Goal: Information Seeking & Learning: Learn about a topic

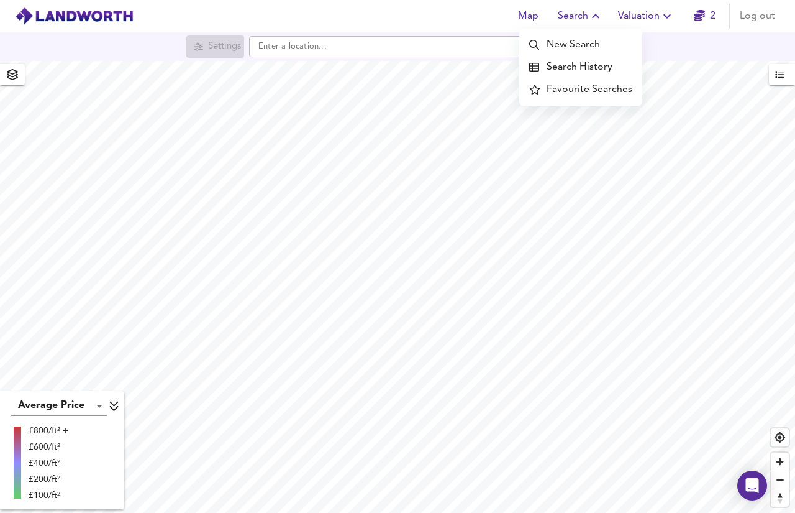
click at [604, 70] on li "Search History" at bounding box center [580, 67] width 123 height 22
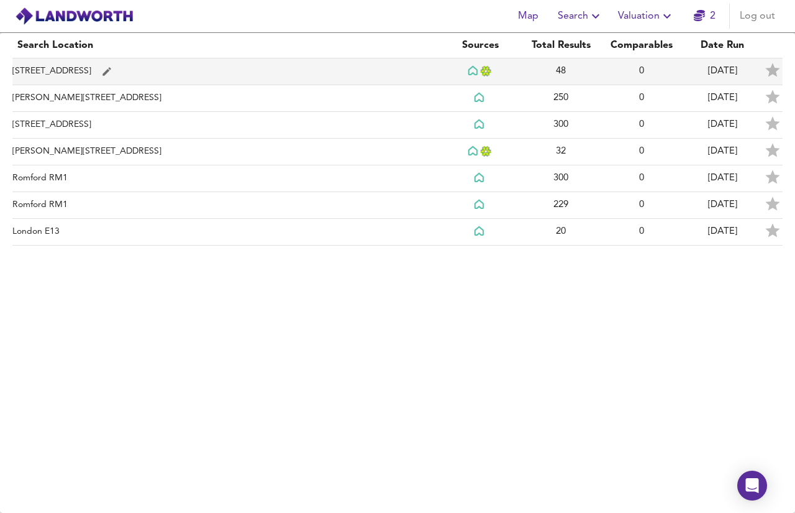
click at [174, 72] on td "[STREET_ADDRESS]" at bounding box center [225, 71] width 427 height 27
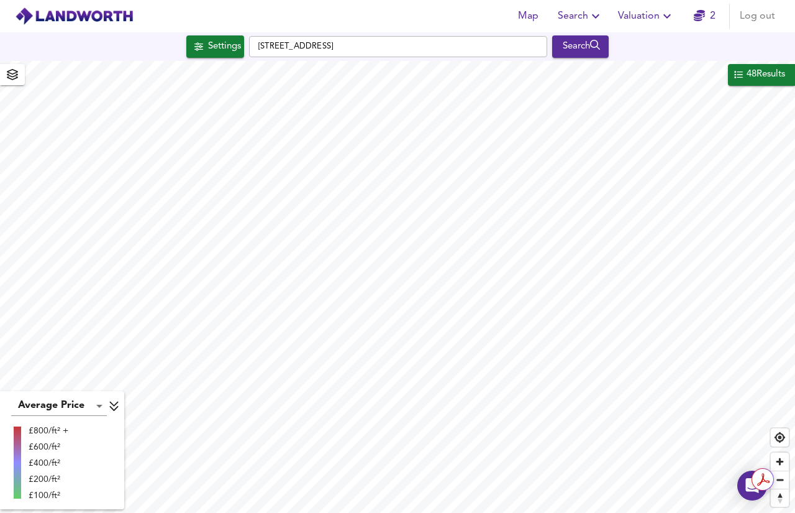
checkbox input "false"
checkbox input "true"
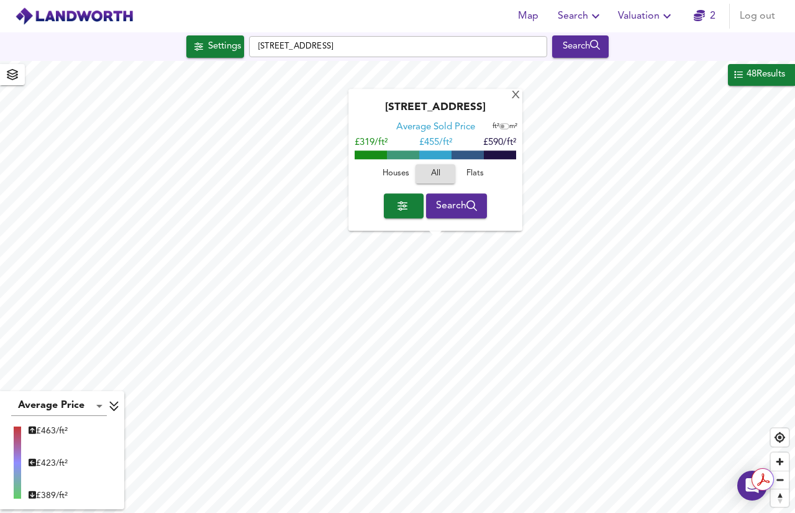
click at [406, 208] on span "button" at bounding box center [404, 205] width 20 height 17
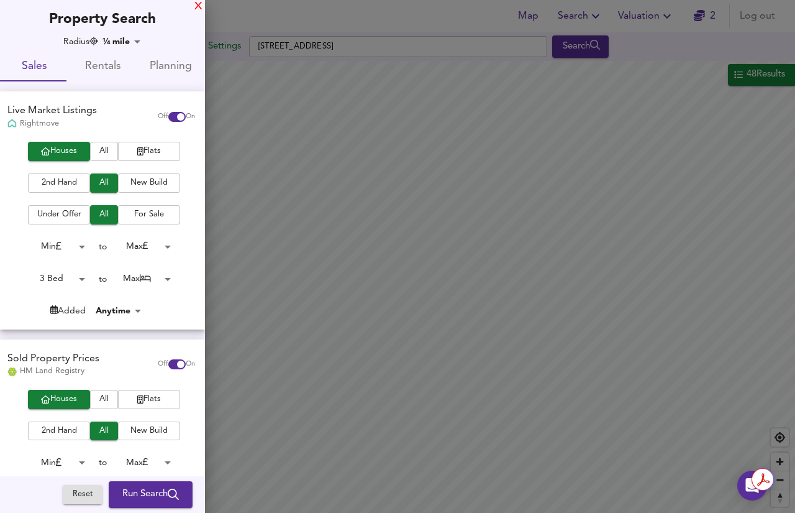
click at [195, 11] on div "X" at bounding box center [198, 6] width 8 height 9
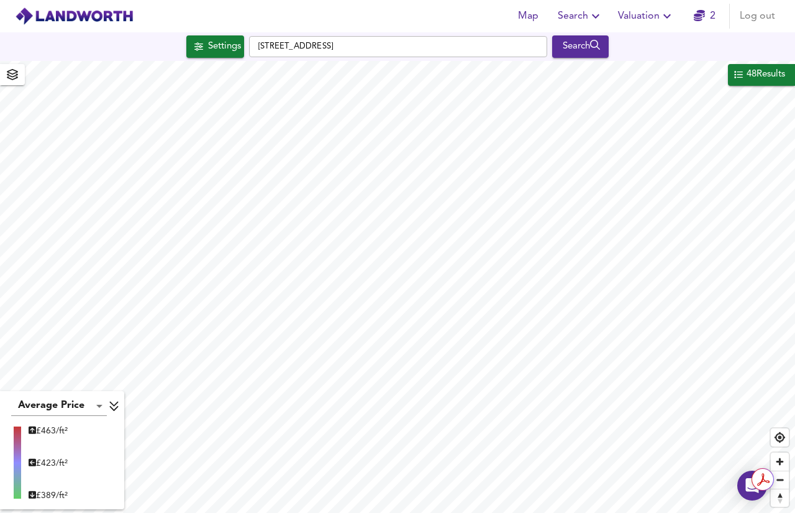
click at [660, 16] on span "Valuation" at bounding box center [646, 15] width 57 height 17
click at [667, 65] on li "Valuation Report History" at bounding box center [646, 67] width 148 height 22
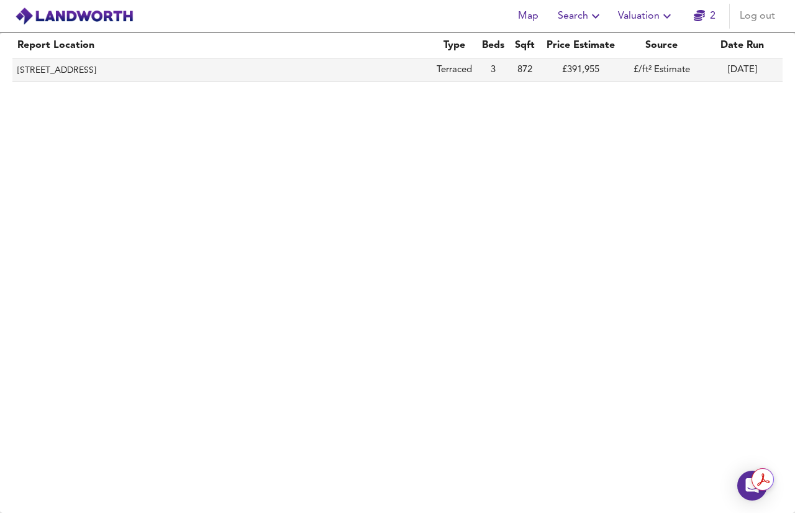
click at [267, 68] on th "[STREET_ADDRESS]" at bounding box center [221, 70] width 419 height 24
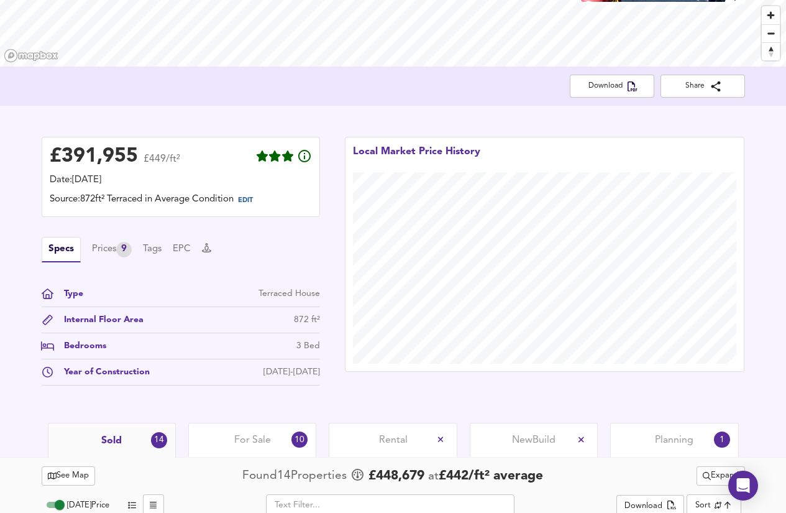
scroll to position [191, 0]
drag, startPoint x: 271, startPoint y: 367, endPoint x: 320, endPoint y: 373, distance: 49.5
click at [320, 373] on div "£ 391,955 £449/ft² Date: [DATE] Source: 872ft² Terraced in Average Condition ED…" at bounding box center [180, 264] width 303 height 280
copy div "[DATE]-[DATE]"
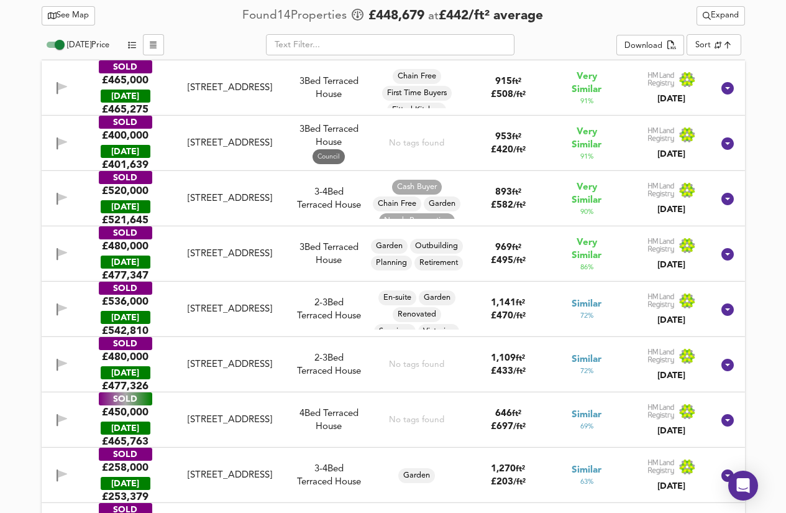
scroll to position [651, 0]
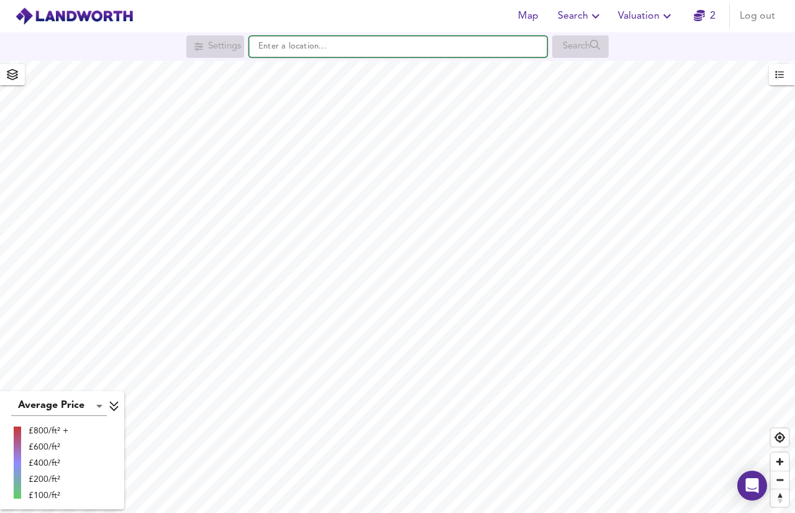
click at [311, 52] on input "text" at bounding box center [398, 46] width 298 height 21
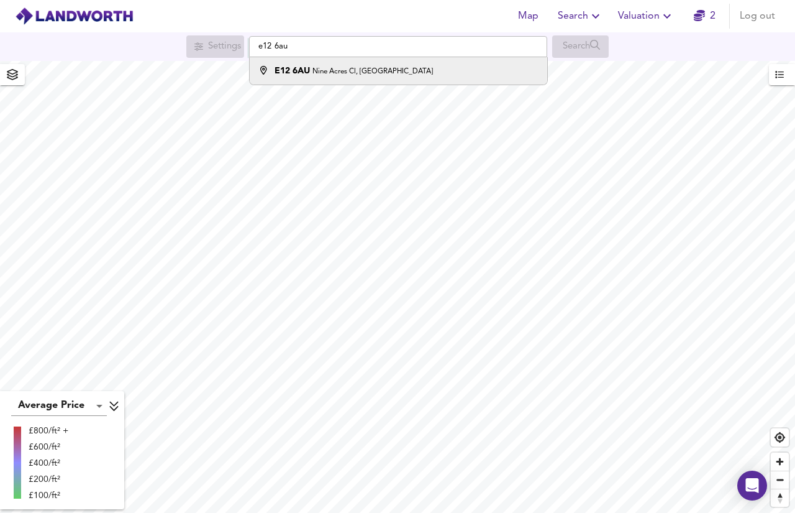
click at [325, 65] on div "E12 6AU Nine Acres Cl, London" at bounding box center [354, 71] width 158 height 12
type input "Nine Acres Cl, London E12 6AU"
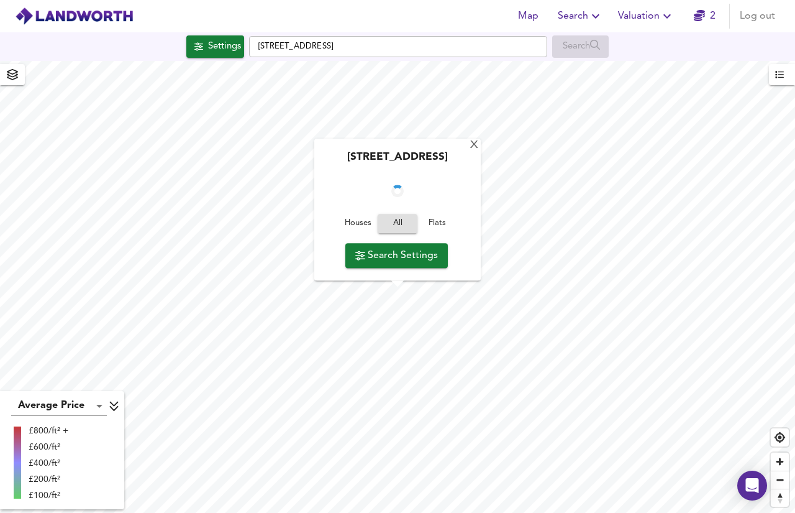
checkbox input "false"
checkbox input "true"
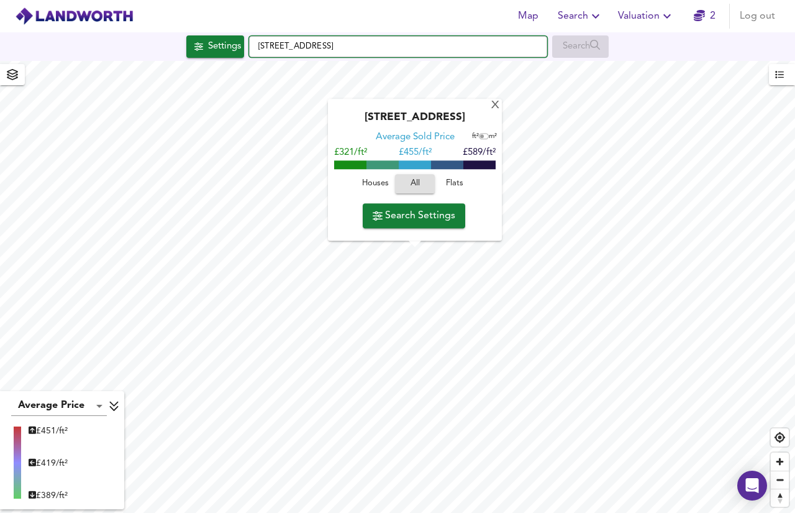
click at [256, 50] on input "Nine Acres Cl, London E12 6AU" at bounding box center [398, 46] width 298 height 21
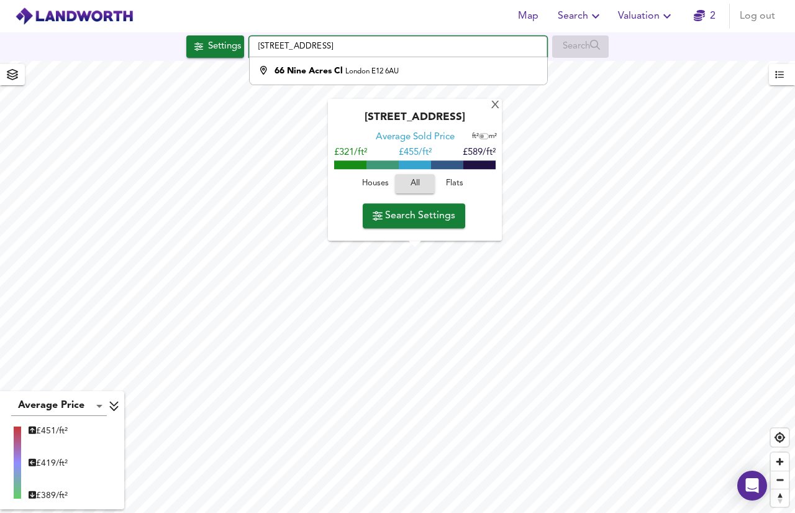
type input "66 Nine Acres Cl, London E12 6AU"
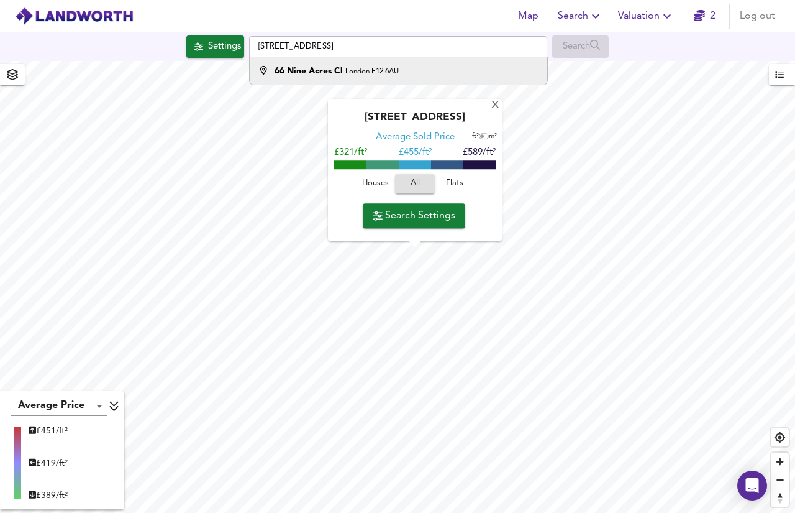
click at [301, 73] on strong "66 Nine Acres Cl" at bounding box center [309, 70] width 68 height 9
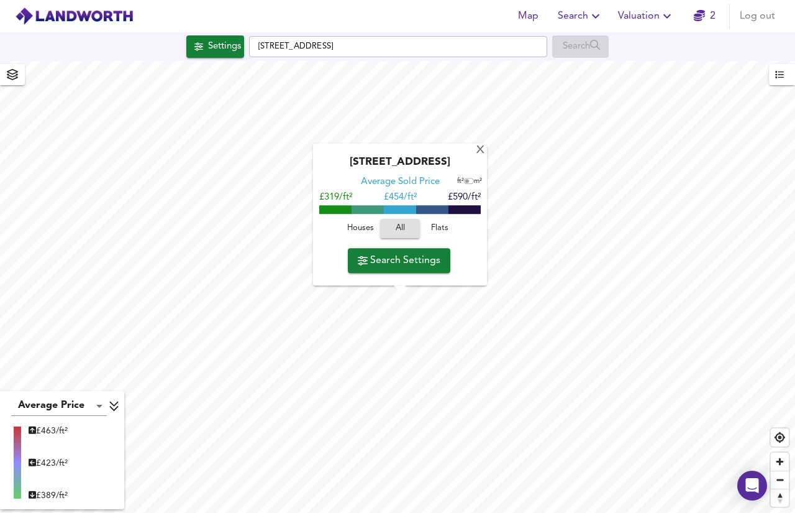
click at [406, 233] on span "All" at bounding box center [399, 229] width 27 height 14
click at [414, 262] on span "Search Settings" at bounding box center [399, 260] width 83 height 17
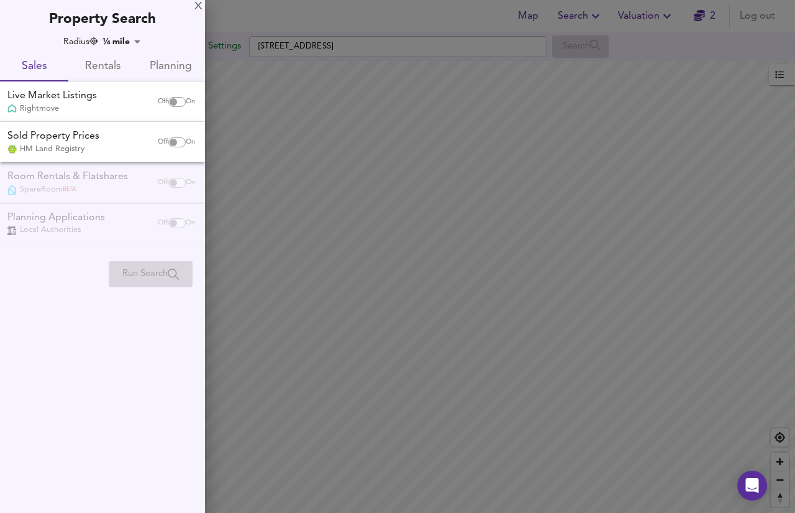
click at [175, 105] on input "checkbox" at bounding box center [173, 102] width 30 height 10
checkbox input "true"
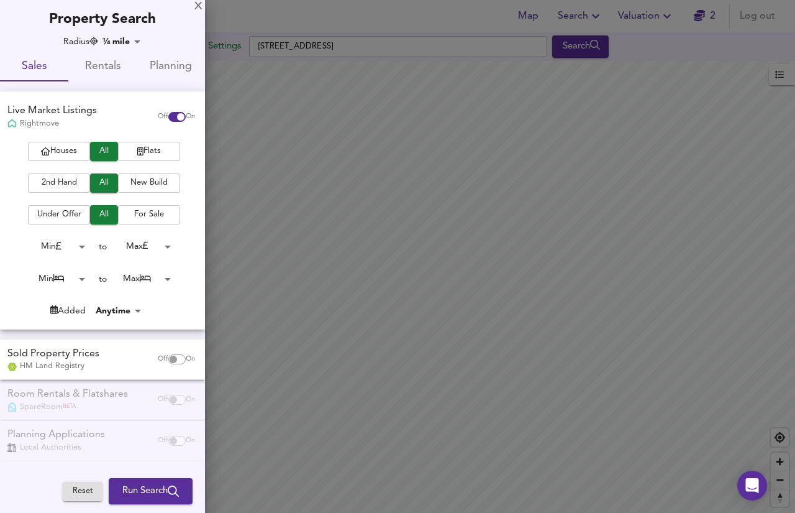
click at [62, 152] on span "Houses" at bounding box center [59, 151] width 50 height 14
click at [155, 488] on span "Run Search" at bounding box center [150, 491] width 57 height 16
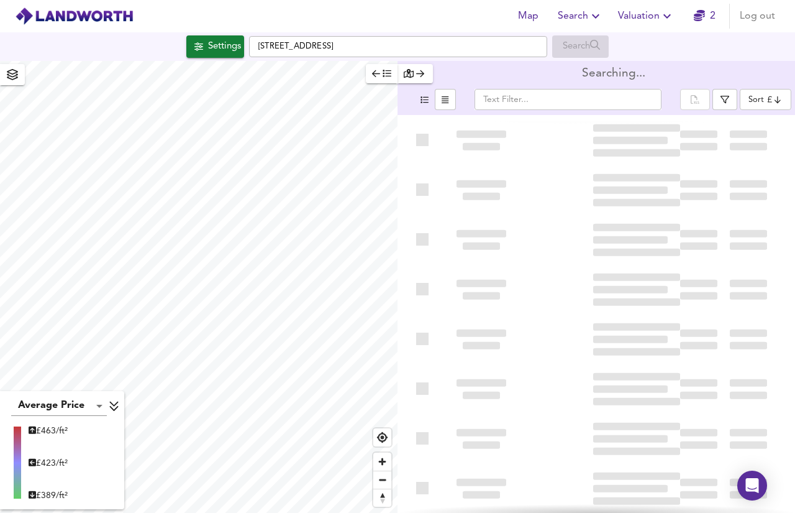
type input "bestdeal"
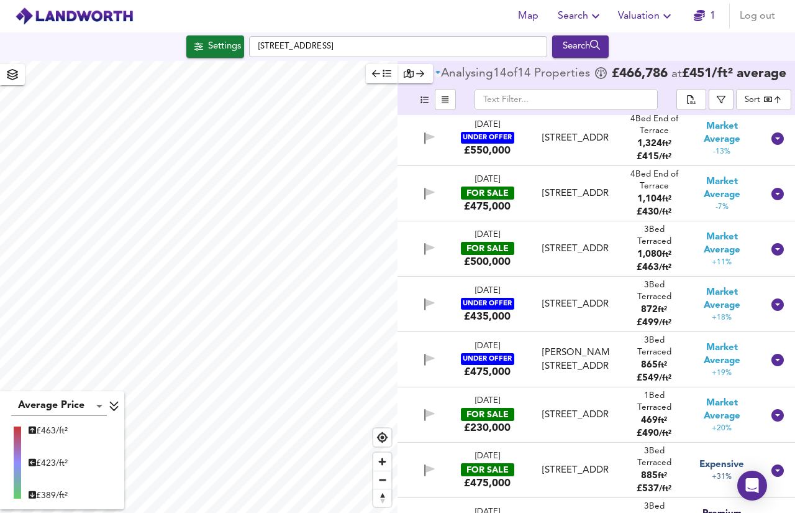
scroll to position [280, 0]
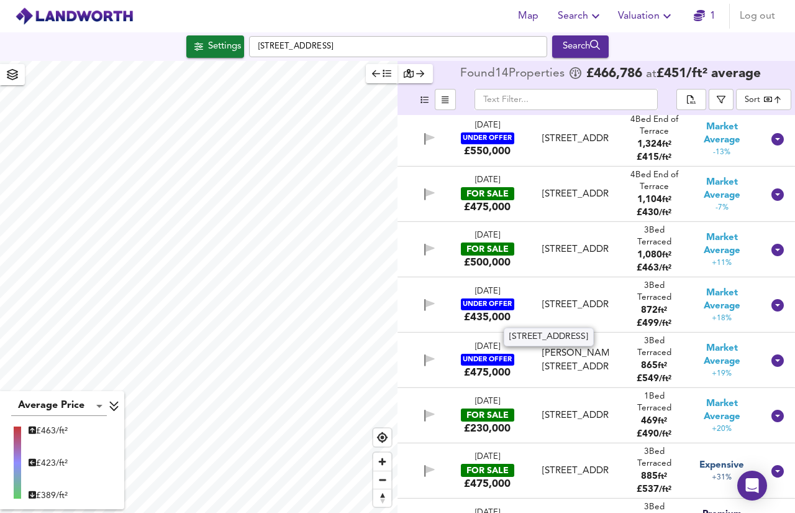
click at [577, 308] on div "[STREET_ADDRESS]" at bounding box center [575, 304] width 66 height 13
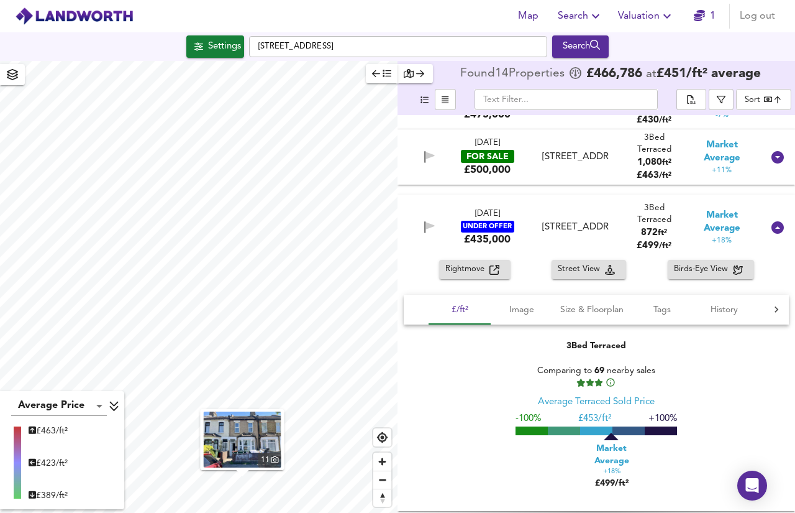
scroll to position [372, 0]
click at [487, 268] on span "Rightmove" at bounding box center [467, 270] width 44 height 14
